Goal: Information Seeking & Learning: Learn about a topic

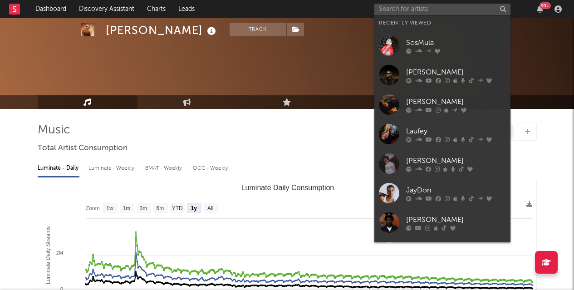
select select "1y"
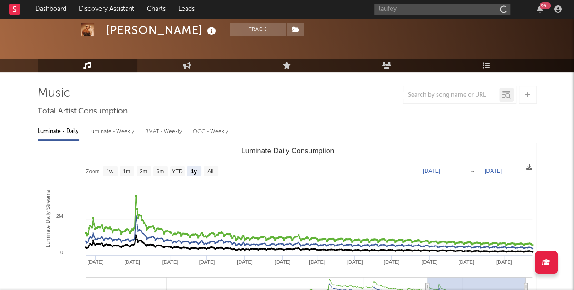
type input "laufey"
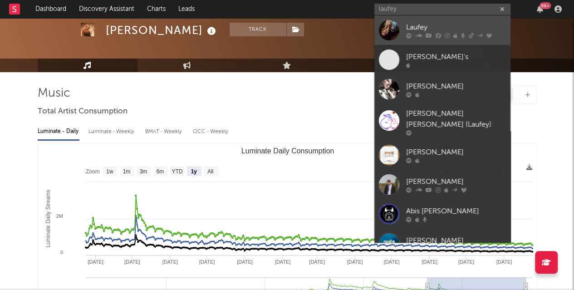
click at [418, 25] on div "Laufey" at bounding box center [456, 27] width 100 height 11
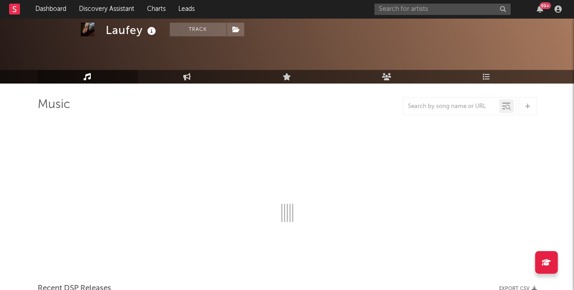
scroll to position [37, 0]
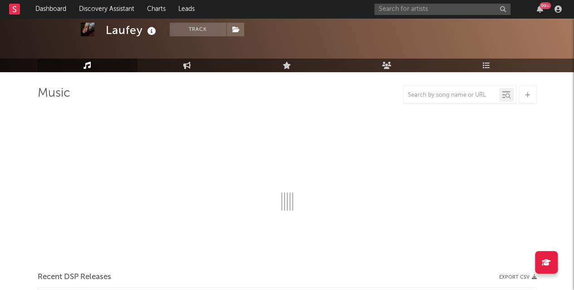
select select "6m"
